Goal: Navigation & Orientation: Find specific page/section

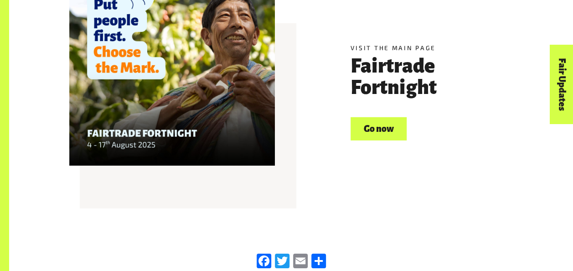
scroll to position [1367, 0]
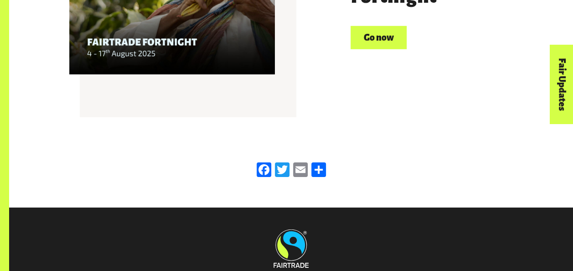
click at [370, 40] on link "Go now" at bounding box center [379, 37] width 56 height 23
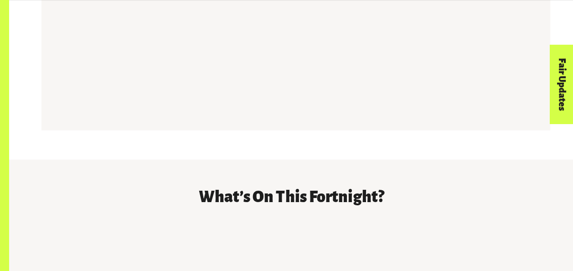
scroll to position [1276, 0]
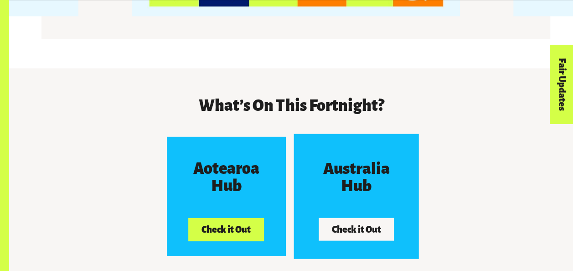
click at [334, 219] on button "Check it Out" at bounding box center [356, 229] width 75 height 23
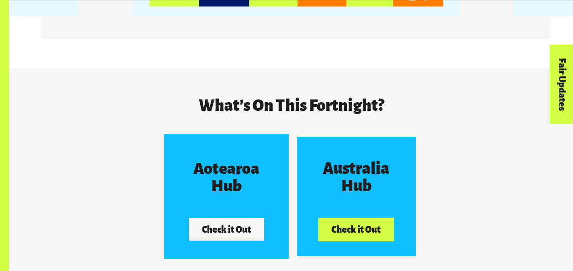
click at [236, 220] on button "Check it Out" at bounding box center [226, 229] width 75 height 23
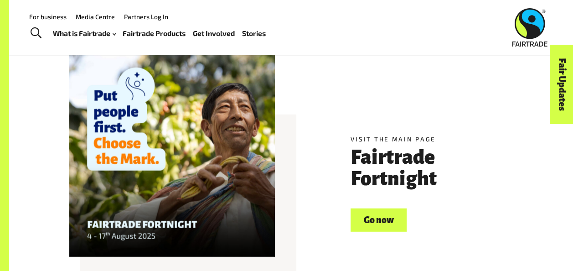
scroll to position [1140, 0]
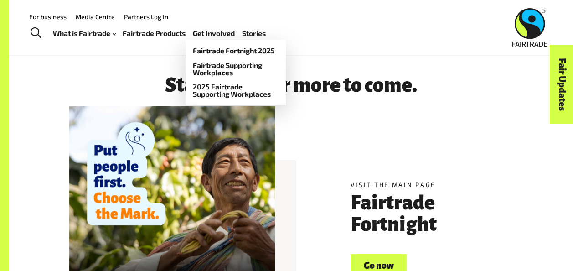
click at [226, 34] on link "Get Involved" at bounding box center [214, 33] width 42 height 13
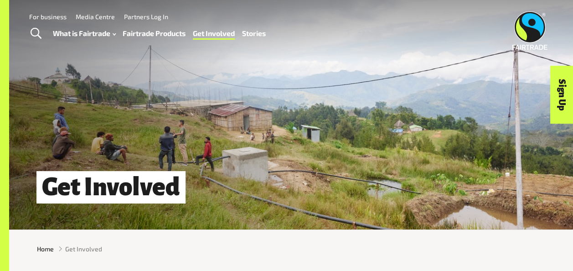
click at [81, 14] on link "Media Centre" at bounding box center [95, 17] width 39 height 8
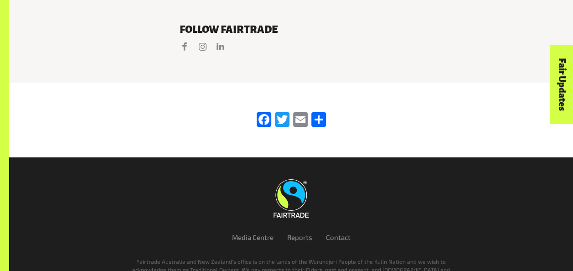
scroll to position [1671, 0]
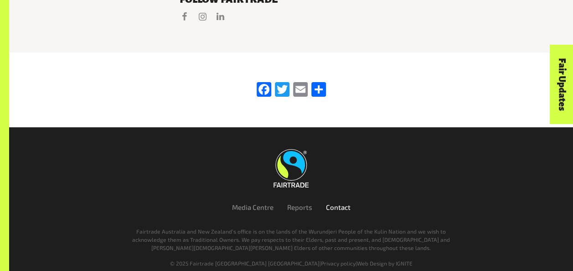
click at [338, 203] on link "Contact" at bounding box center [338, 207] width 25 height 8
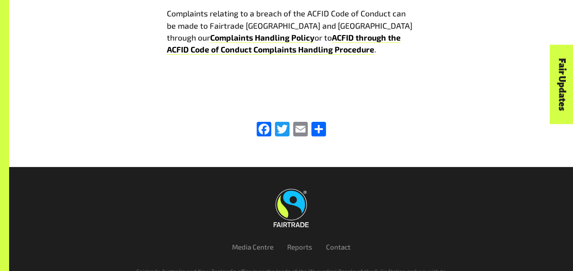
scroll to position [1727, 0]
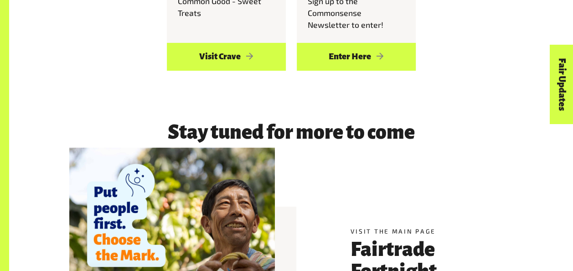
scroll to position [1732, 0]
